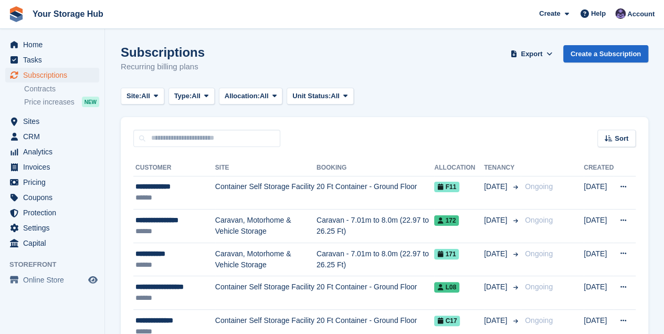
click at [33, 52] on ul "Home" at bounding box center [52, 44] width 104 height 15
click at [31, 44] on span "Home" at bounding box center [54, 44] width 63 height 15
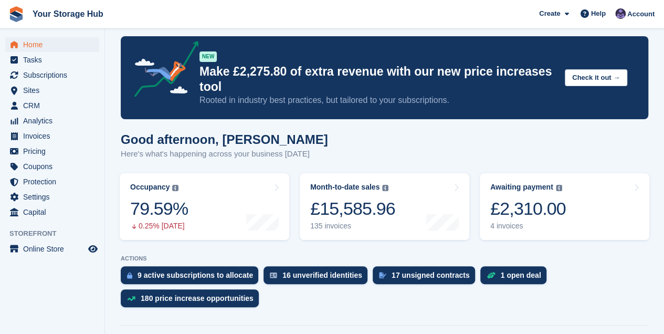
scroll to position [70, 0]
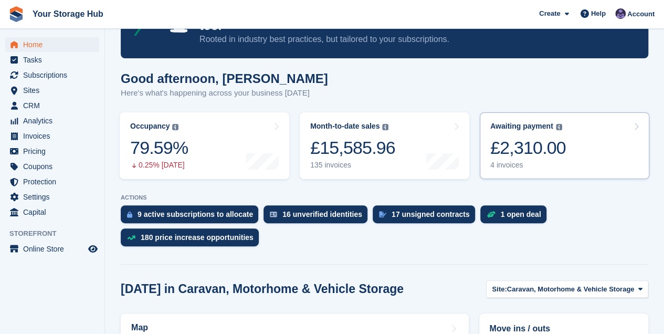
click at [548, 151] on div "£2,310.00" at bounding box center [528, 148] width 76 height 22
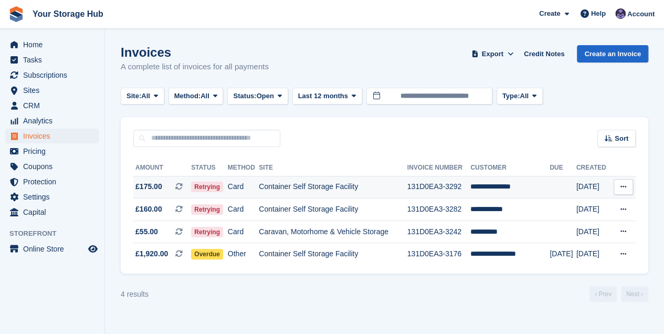
click at [181, 187] on icon at bounding box center [178, 186] width 7 height 7
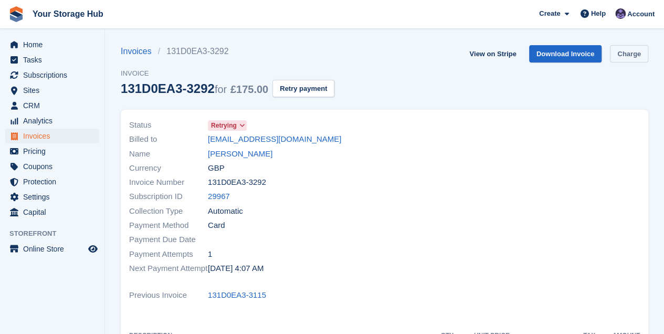
click at [643, 48] on link "Charge" at bounding box center [629, 53] width 38 height 17
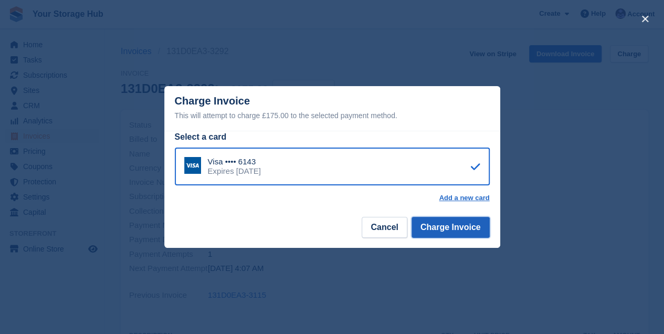
click at [440, 232] on button "Charge Invoice" at bounding box center [451, 227] width 78 height 21
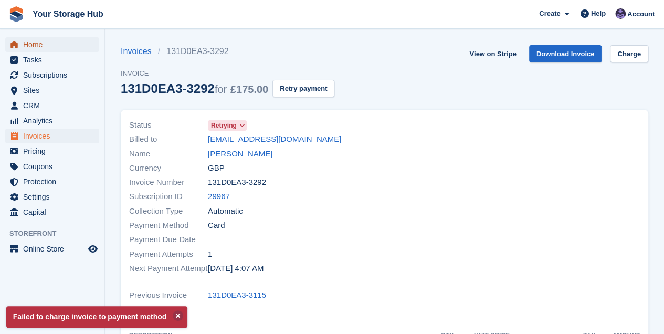
click at [33, 46] on span "Home" at bounding box center [54, 44] width 63 height 15
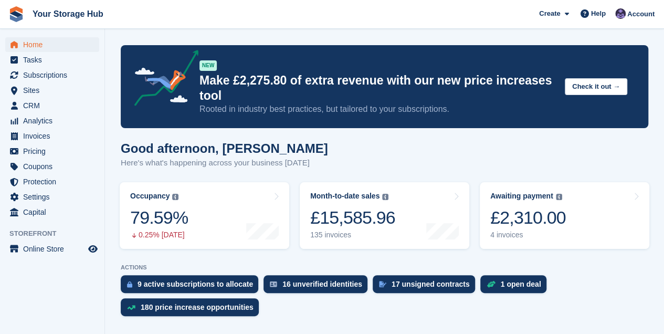
click at [162, 17] on span "Your Storage Hub Create Subscription Invoice Contact Deal Discount Page Help Ch…" at bounding box center [332, 14] width 664 height 28
click at [65, 71] on span "Subscriptions" at bounding box center [54, 75] width 63 height 15
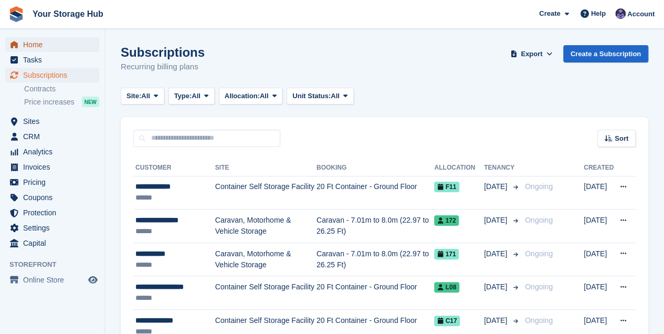
click at [40, 49] on span "Home" at bounding box center [54, 44] width 63 height 15
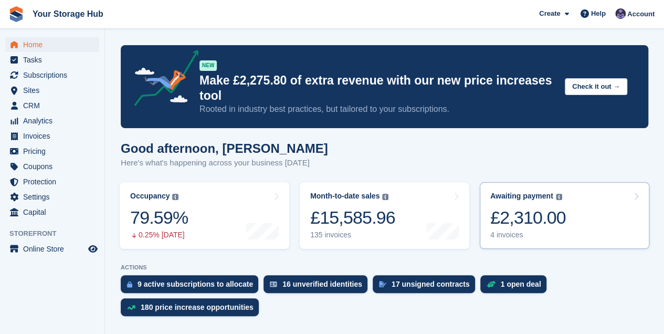
click at [512, 211] on div "£2,310.00" at bounding box center [528, 218] width 76 height 22
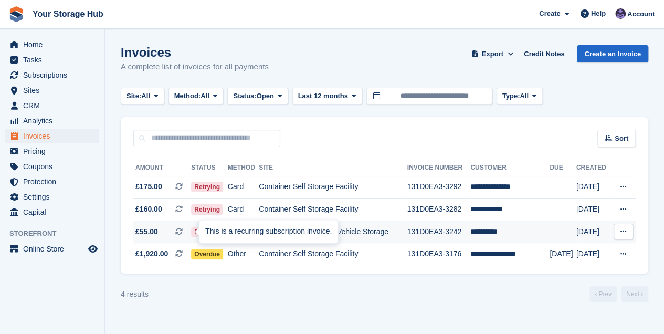
click at [181, 231] on icon at bounding box center [178, 231] width 7 height 7
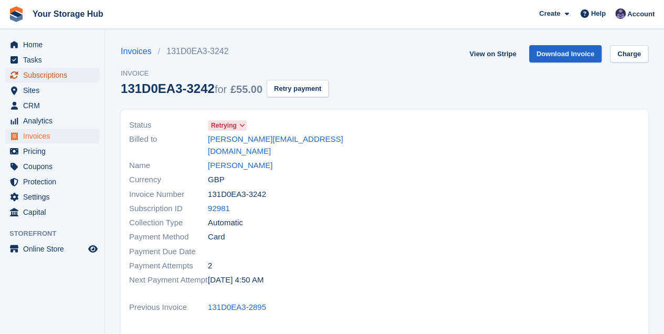
click at [37, 71] on span "Subscriptions" at bounding box center [54, 75] width 63 height 15
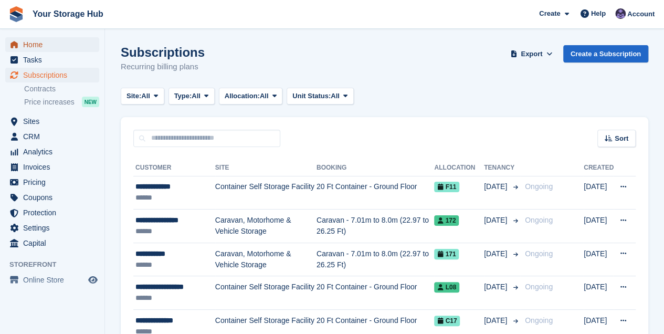
click at [45, 48] on span "Home" at bounding box center [54, 44] width 63 height 15
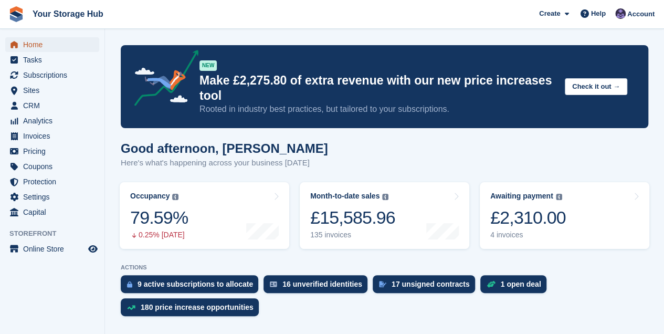
click at [27, 47] on span "Home" at bounding box center [54, 44] width 63 height 15
click at [351, 215] on div "£15,585.96" at bounding box center [352, 218] width 85 height 22
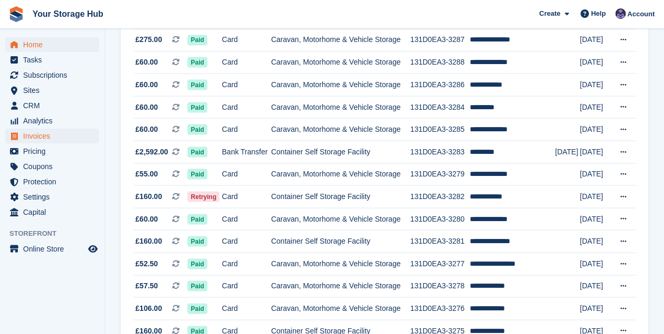
scroll to position [951, 0]
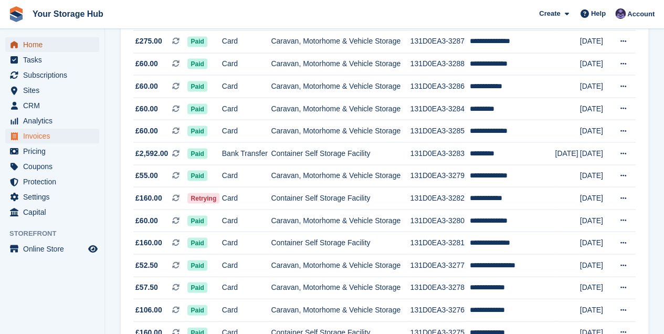
click at [27, 45] on span "Home" at bounding box center [54, 44] width 63 height 15
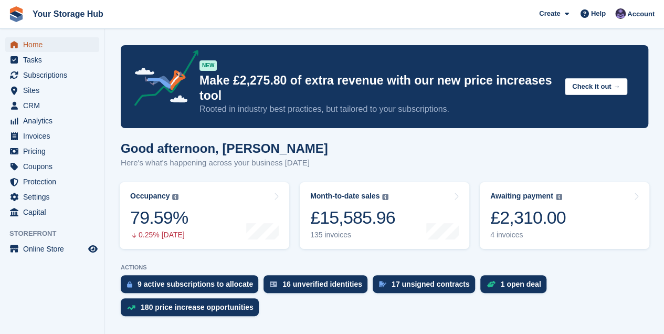
click at [23, 43] on span "Home" at bounding box center [54, 44] width 63 height 15
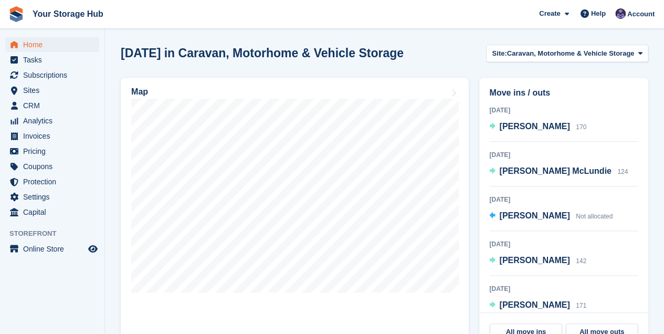
scroll to position [280, 0]
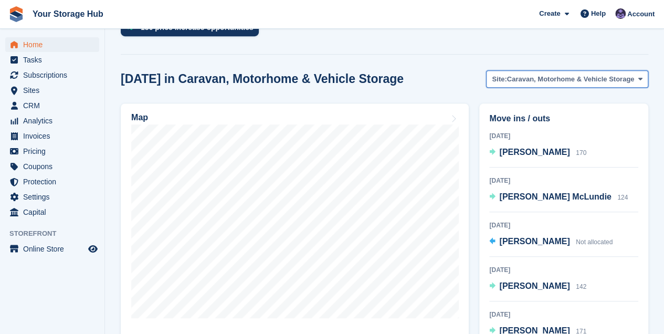
click at [560, 76] on span "Caravan, Motorhome & Vehicle Storage" at bounding box center [571, 79] width 128 height 10
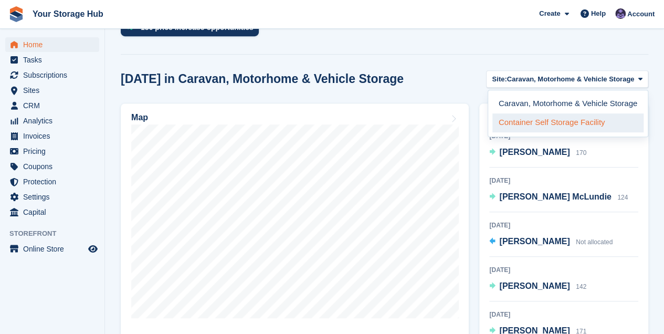
click at [546, 124] on link "Container Self Storage Facility" at bounding box center [567, 122] width 151 height 19
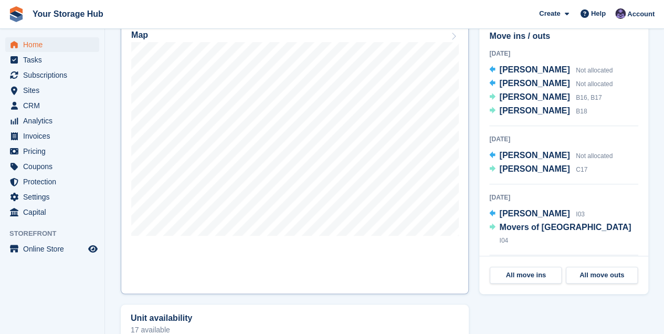
scroll to position [385, 0]
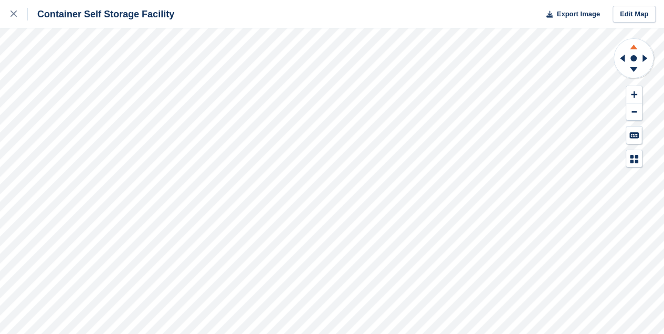
click at [634, 49] on icon at bounding box center [633, 47] width 7 height 5
